Goal: Task Accomplishment & Management: Use online tool/utility

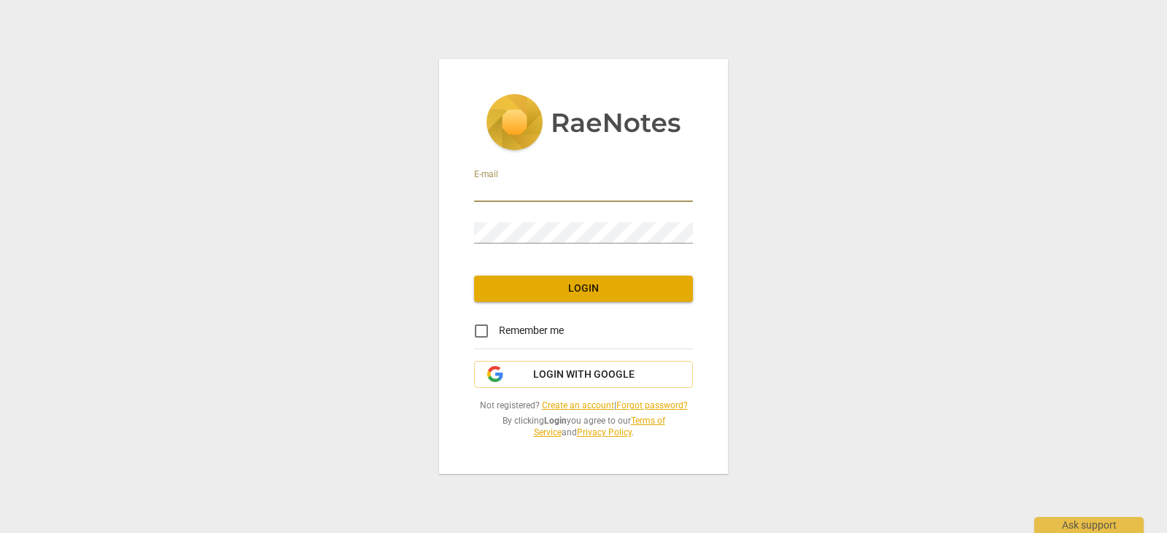
click at [668, 185] on input "email" at bounding box center [583, 191] width 219 height 21
type input "[PERSON_NAME][EMAIL_ADDRESS][DOMAIN_NAME]"
click at [640, 308] on div "E-mail [PERSON_NAME][EMAIL_ADDRESS][DOMAIN_NAME] Password Login Remember me Log…" at bounding box center [583, 266] width 289 height 414
drag, startPoint x: 621, startPoint y: 295, endPoint x: 485, endPoint y: 327, distance: 139.4
click at [485, 327] on div "E-mail [PERSON_NAME][EMAIL_ADDRESS][DOMAIN_NAME] Password Login Remember me Log…" at bounding box center [583, 266] width 289 height 414
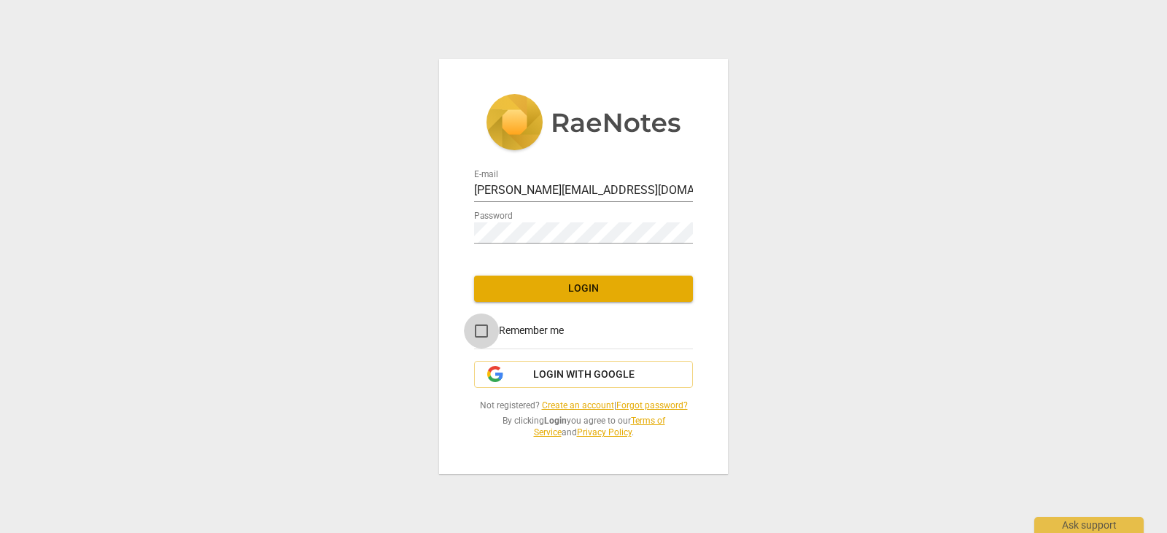
click at [485, 327] on input "Remember me" at bounding box center [481, 331] width 35 height 35
checkbox input "true"
click at [554, 294] on span "Login" at bounding box center [584, 289] width 196 height 15
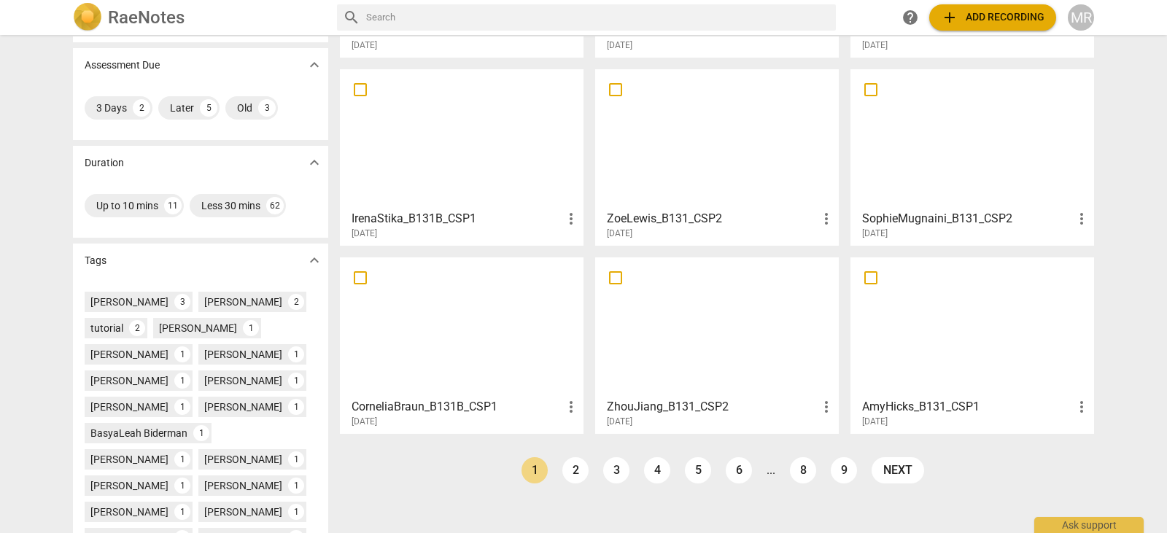
scroll to position [225, 0]
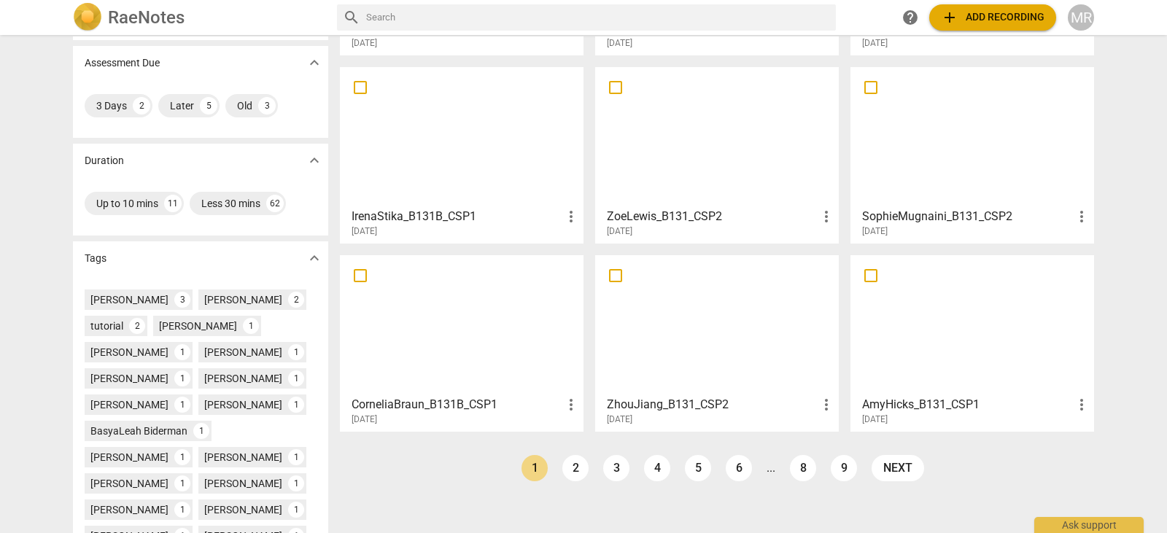
click at [463, 336] on div at bounding box center [461, 324] width 233 height 129
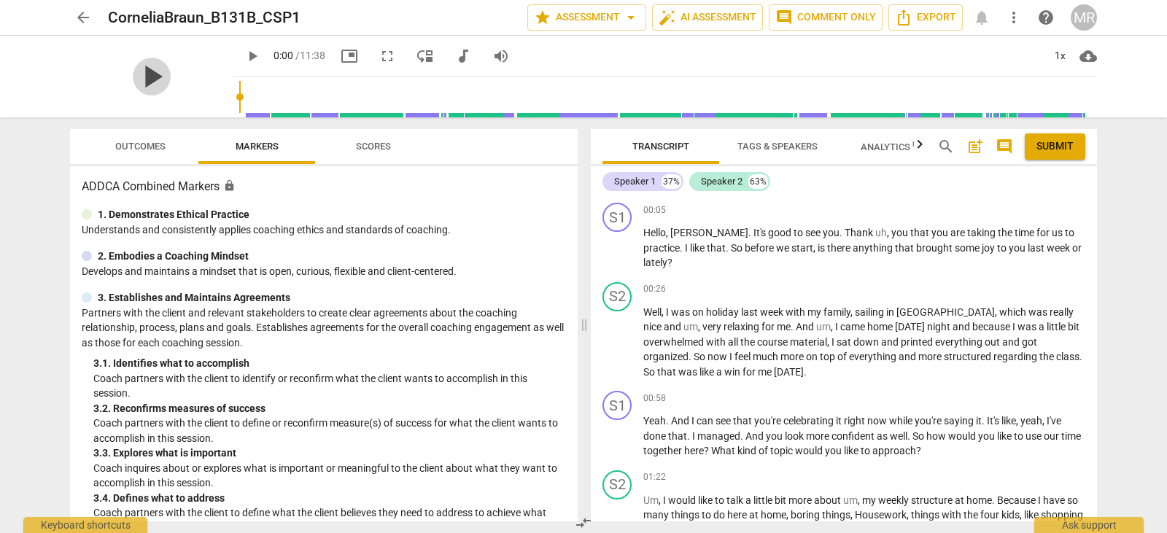
click at [170, 80] on span "play_arrow" at bounding box center [152, 77] width 38 height 38
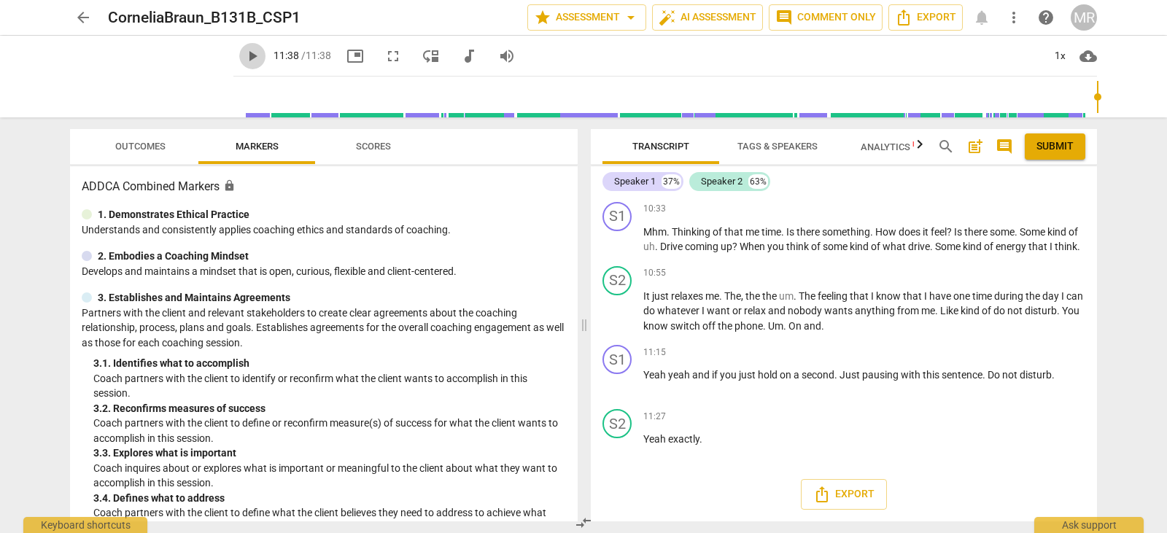
click at [261, 55] on span "play_arrow" at bounding box center [253, 56] width 18 height 18
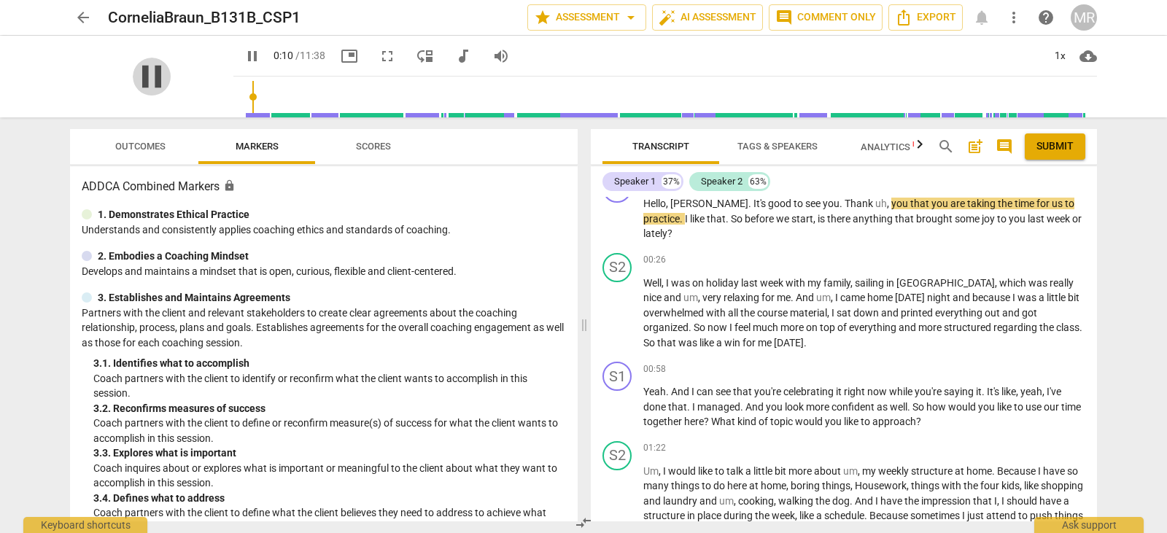
click at [171, 79] on span "pause" at bounding box center [152, 77] width 38 height 38
type input "11"
